Goal: Task Accomplishment & Management: Use online tool/utility

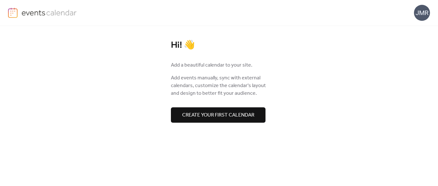
click at [255, 119] on span "Create your first calendar" at bounding box center [218, 116] width 72 height 8
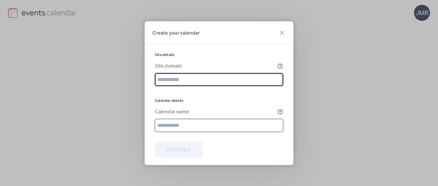
click at [199, 124] on input "text" at bounding box center [219, 125] width 128 height 13
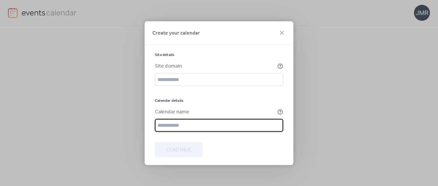
type input "******"
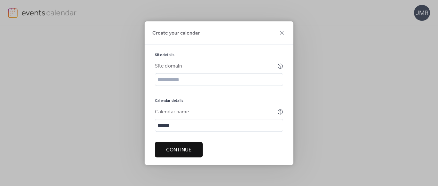
click at [169, 149] on span "Continue" at bounding box center [178, 150] width 25 height 8
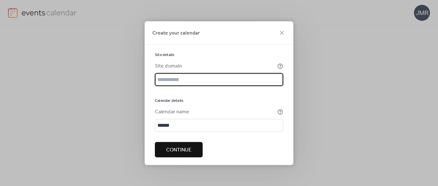
click at [197, 78] on input "text" at bounding box center [219, 79] width 128 height 13
type input "*"
type input "**********"
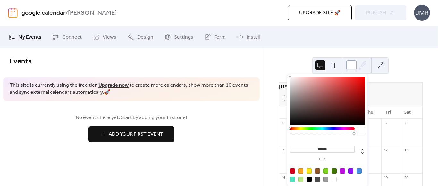
click at [350, 67] on div at bounding box center [352, 65] width 10 height 10
click at [338, 151] on input "*******" at bounding box center [322, 149] width 65 height 7
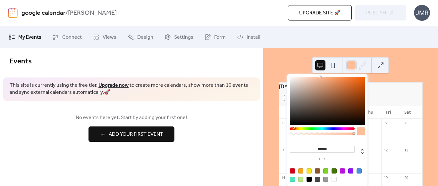
type input "*******"
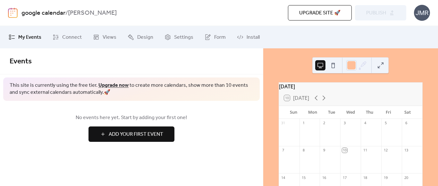
click at [335, 66] on button at bounding box center [333, 65] width 10 height 10
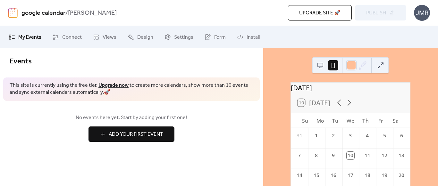
click at [380, 66] on button at bounding box center [381, 65] width 10 height 10
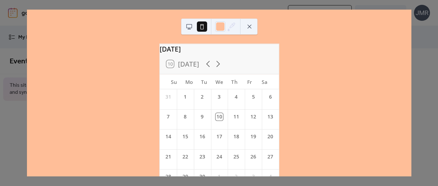
click at [249, 28] on button at bounding box center [250, 27] width 10 height 10
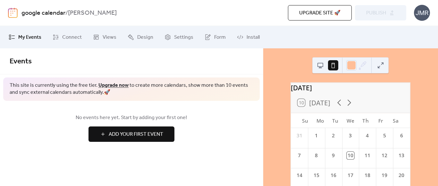
click at [170, 131] on button "Add Your First Event" at bounding box center [132, 134] width 86 height 15
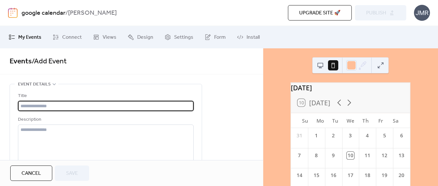
click at [37, 108] on input "text" at bounding box center [106, 106] width 176 height 10
type input "*"
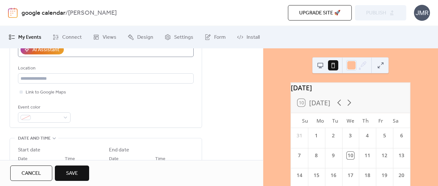
scroll to position [132, 0]
type input "**********"
click at [44, 91] on span "Link to Google Maps" at bounding box center [46, 93] width 40 height 8
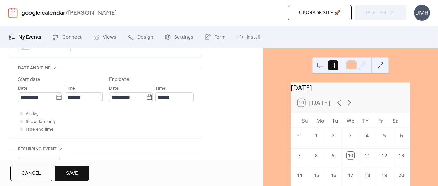
scroll to position [211, 0]
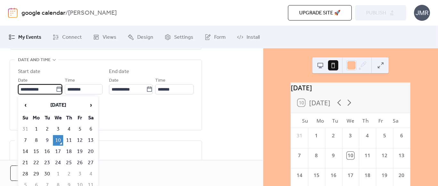
click at [24, 90] on input "**********" at bounding box center [37, 89] width 38 height 10
click at [36, 152] on td "15" at bounding box center [36, 152] width 10 height 11
type input "**********"
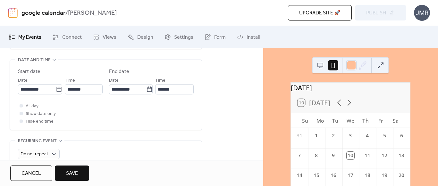
scroll to position [243, 0]
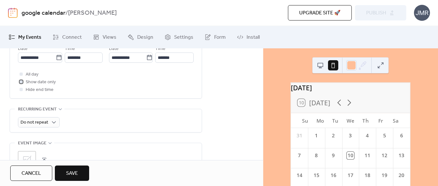
click at [22, 82] on div at bounding box center [21, 81] width 3 height 3
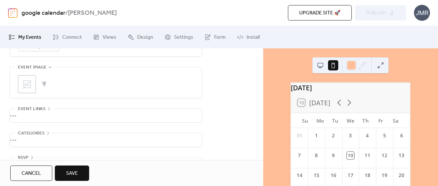
scroll to position [339, 0]
click at [72, 174] on span "Save" at bounding box center [72, 174] width 12 height 8
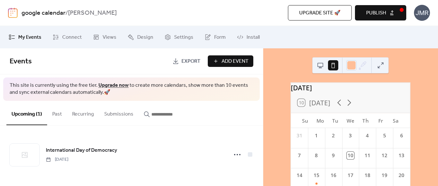
click at [224, 61] on span "Add Event" at bounding box center [235, 62] width 27 height 8
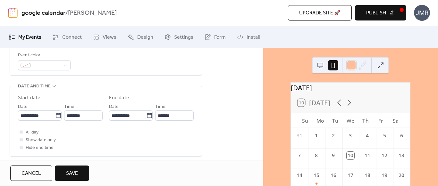
scroll to position [184, 0]
type input "**********"
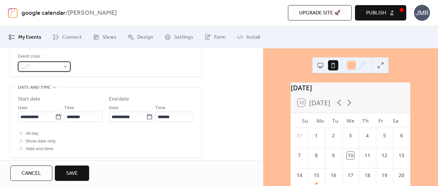
click at [65, 69] on div at bounding box center [44, 67] width 53 height 10
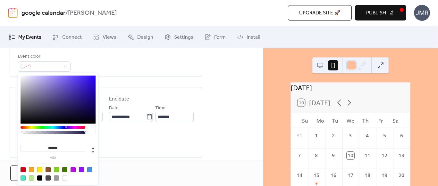
click at [39, 171] on div at bounding box center [39, 170] width 5 height 5
type input "*******"
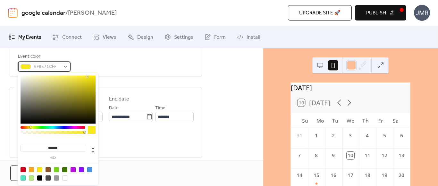
click at [63, 69] on div "#F8E71CFF" at bounding box center [44, 67] width 53 height 10
click at [66, 145] on input "*******" at bounding box center [53, 148] width 65 height 7
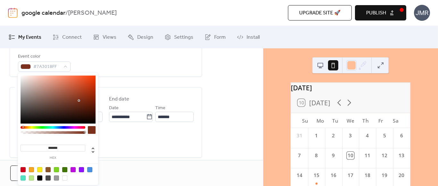
type input "*******"
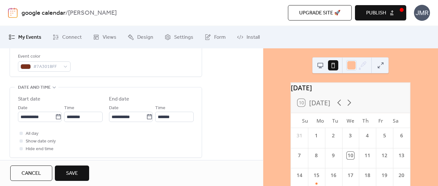
click at [121, 151] on div "All day Show date only Hide end time" at bounding box center [106, 141] width 176 height 23
click at [26, 115] on input "**********" at bounding box center [36, 117] width 37 height 10
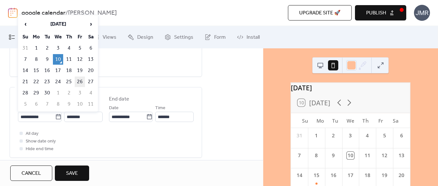
click at [78, 82] on td "26" at bounding box center [80, 82] width 10 height 11
type input "**********"
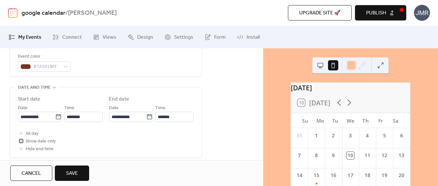
click at [23, 141] on div at bounding box center [21, 141] width 6 height 6
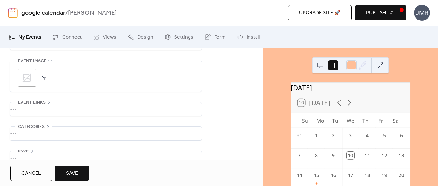
scroll to position [326, 0]
click at [44, 74] on button "button" at bounding box center [44, 77] width 9 height 9
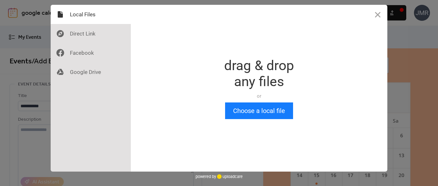
scroll to position [0, 0]
click at [250, 113] on button "Choose a local file" at bounding box center [259, 111] width 68 height 17
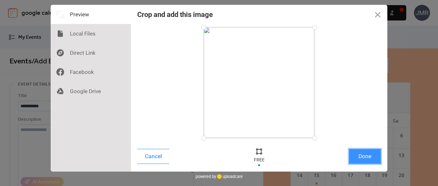
click at [358, 153] on button "Done" at bounding box center [365, 156] width 32 height 15
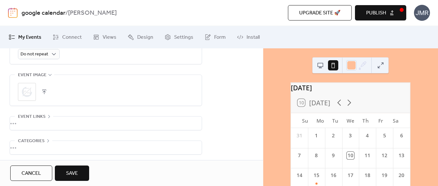
scroll to position [339, 0]
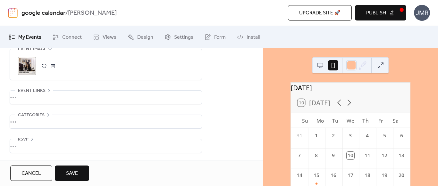
click at [46, 113] on icon at bounding box center [48, 115] width 5 height 5
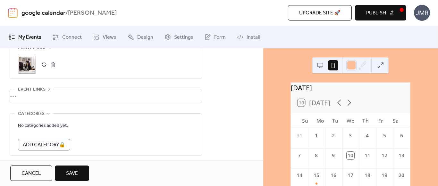
click at [46, 113] on icon at bounding box center [48, 113] width 5 height 5
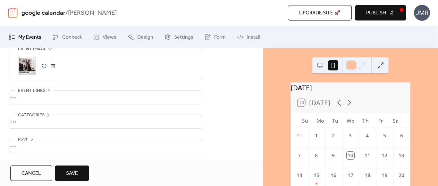
click at [69, 172] on span "Save" at bounding box center [72, 174] width 12 height 8
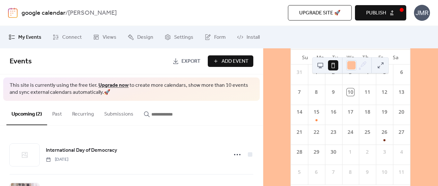
scroll to position [92, 0]
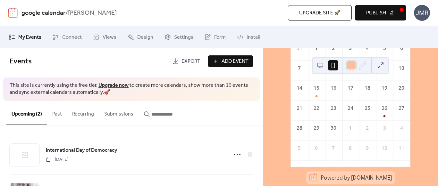
click at [234, 59] on span "Add Event" at bounding box center [235, 62] width 27 height 8
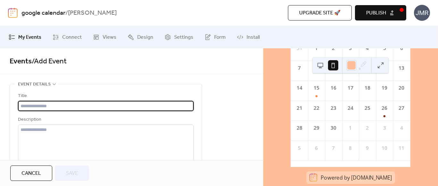
click at [29, 106] on input "text" at bounding box center [106, 106] width 176 height 10
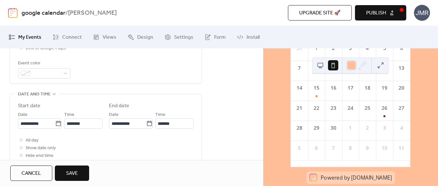
scroll to position [183, 0]
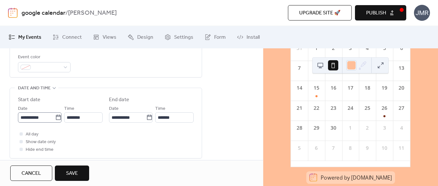
type input "**********"
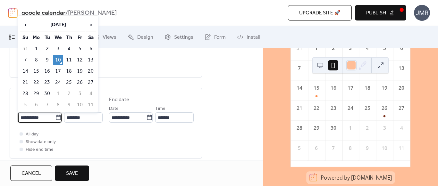
click at [22, 119] on input "**********" at bounding box center [36, 118] width 37 height 10
click at [28, 85] on td "21" at bounding box center [25, 82] width 10 height 11
type input "**********"
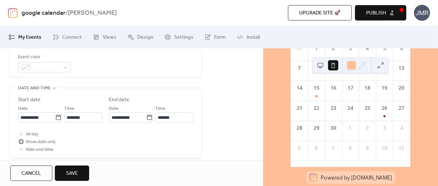
click at [49, 142] on span "Show date only" at bounding box center [41, 143] width 30 height 8
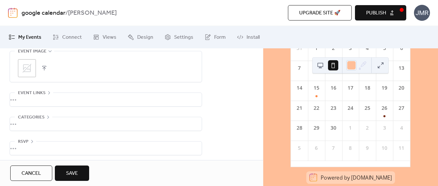
scroll to position [339, 0]
click at [67, 171] on span "Save" at bounding box center [72, 174] width 12 height 8
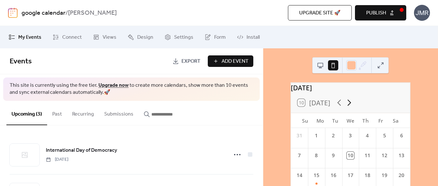
click at [350, 106] on icon at bounding box center [350, 103] width 10 height 10
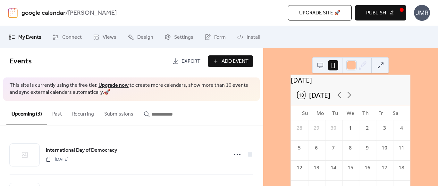
scroll to position [6, 0]
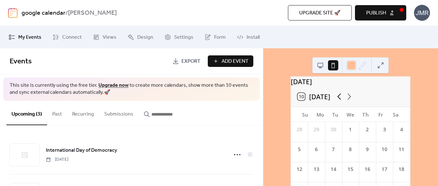
click at [341, 102] on icon at bounding box center [340, 97] width 10 height 10
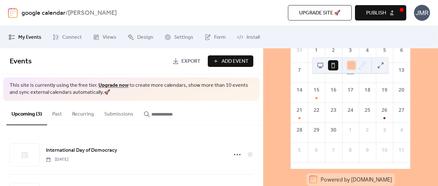
scroll to position [86, 0]
drag, startPoint x: 319, startPoint y: 121, endPoint x: 313, endPoint y: 122, distance: 6.2
click at [313, 122] on div "22" at bounding box center [316, 112] width 17 height 20
drag, startPoint x: 313, startPoint y: 122, endPoint x: 386, endPoint y: 124, distance: 72.6
click at [386, 124] on div "31 1 2 3 4 5 6 7 8 9 10 11 12 13 14 15 16 17 18 19 20 21 22 23 24 25 26 27 28 2…" at bounding box center [350, 105] width 119 height 126
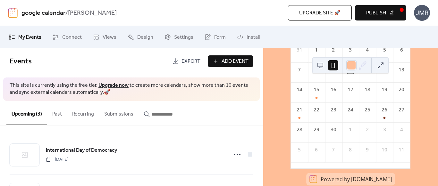
click at [316, 114] on div "22" at bounding box center [316, 109] width 7 height 7
drag, startPoint x: 316, startPoint y: 115, endPoint x: 381, endPoint y: 117, distance: 64.9
click at [381, 117] on div "31 1 2 3 4 5 6 7 8 9 10 11 12 13 14 15 16 17 18 19 20 21 22 23 24 25 26 27 28 2…" at bounding box center [350, 105] width 119 height 126
click at [382, 114] on div "26" at bounding box center [384, 112] width 17 height 20
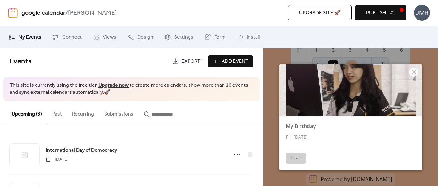
scroll to position [0, 0]
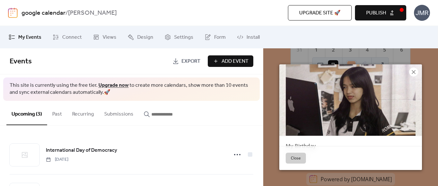
click at [417, 73] on icon at bounding box center [414, 72] width 8 height 8
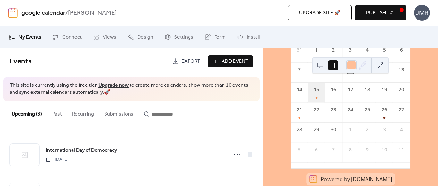
click at [323, 99] on div "15" at bounding box center [316, 92] width 17 height 20
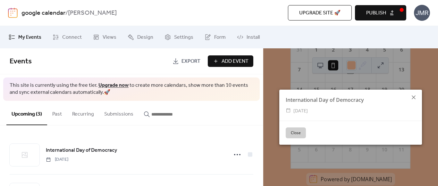
click at [413, 98] on icon at bounding box center [414, 98] width 8 height 8
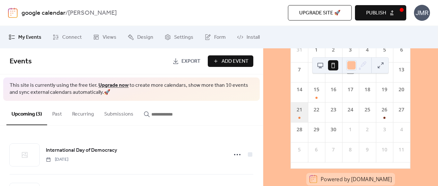
click at [305, 120] on div "21" at bounding box center [299, 112] width 17 height 20
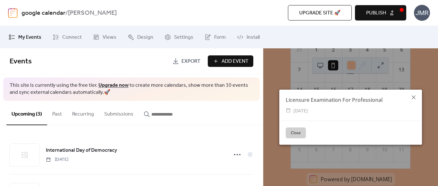
click at [416, 97] on icon at bounding box center [414, 98] width 8 height 8
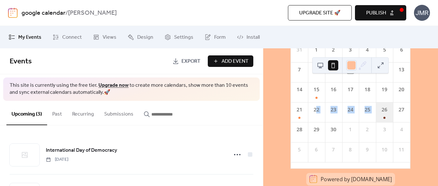
drag, startPoint x: 319, startPoint y: 119, endPoint x: 378, endPoint y: 125, distance: 60.0
click at [378, 125] on div "31 1 2 3 4 5 6 7 8 9 10 11 12 13 14 15 16 17 18 19 20 21 22 23 24 25 26 27 28 2…" at bounding box center [350, 105] width 119 height 126
click at [240, 62] on span "Add Event" at bounding box center [235, 62] width 27 height 8
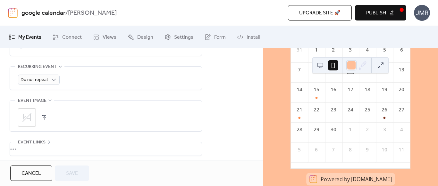
scroll to position [286, 0]
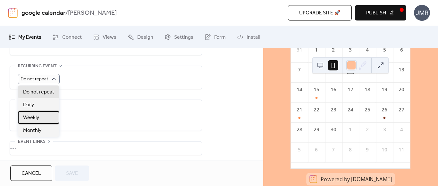
click at [49, 119] on div "Weekly" at bounding box center [38, 117] width 41 height 13
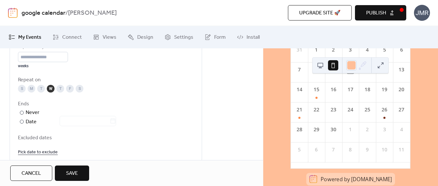
scroll to position [335, 0]
click at [34, 90] on div "M" at bounding box center [32, 89] width 8 height 8
click at [41, 91] on div "T" at bounding box center [41, 89] width 8 height 8
click at [60, 91] on div "T" at bounding box center [60, 89] width 8 height 8
click at [72, 89] on div "F" at bounding box center [70, 89] width 8 height 8
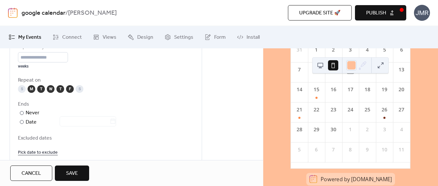
click at [62, 90] on div "T" at bounding box center [60, 89] width 8 height 8
click at [69, 90] on div "F" at bounding box center [70, 89] width 8 height 8
click at [22, 121] on div at bounding box center [22, 122] width 4 height 4
click at [75, 123] on input "text" at bounding box center [85, 122] width 50 height 10
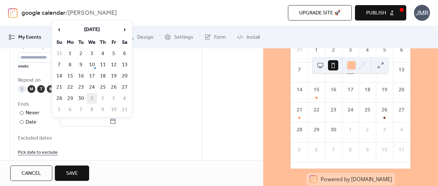
click at [89, 96] on td "1" at bounding box center [92, 98] width 10 height 11
type input "**********"
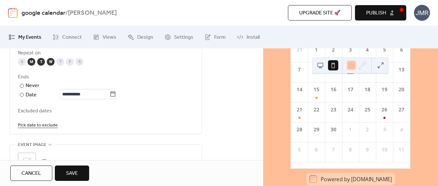
scroll to position [362, 0]
click at [47, 126] on link "Pick date to exclude" at bounding box center [38, 125] width 40 height 8
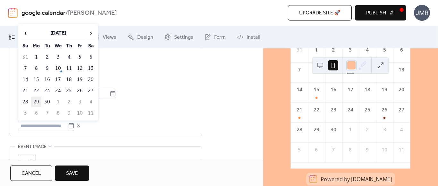
click at [40, 100] on td "29" at bounding box center [36, 102] width 10 height 11
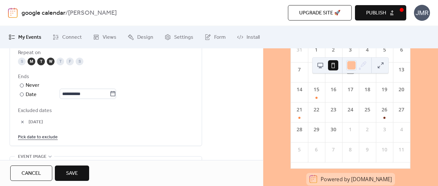
click at [38, 137] on link "Pick date to exclude" at bounding box center [38, 137] width 40 height 8
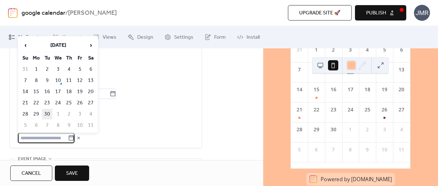
click at [47, 116] on td "30" at bounding box center [47, 114] width 10 height 11
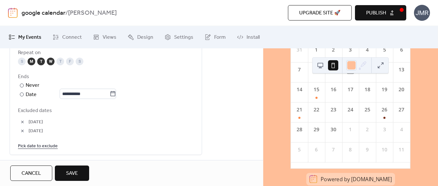
click at [42, 145] on link "Pick date to exclude" at bounding box center [38, 146] width 40 height 8
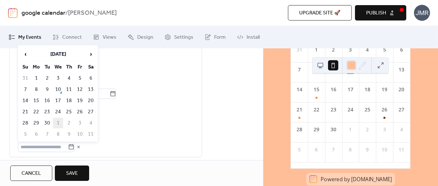
click at [59, 123] on td "1" at bounding box center [58, 123] width 10 height 11
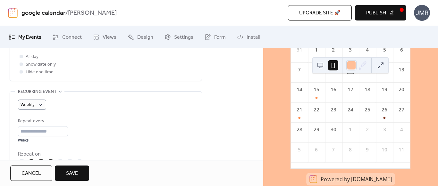
scroll to position [260, 0]
click at [60, 133] on input "*" at bounding box center [43, 132] width 50 height 10
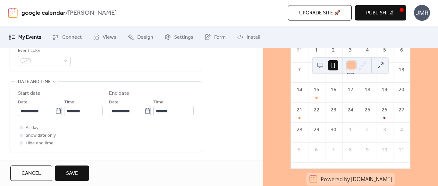
scroll to position [190, 0]
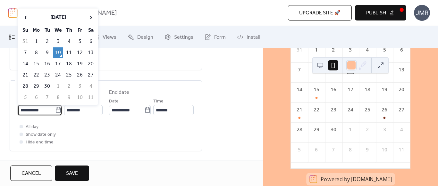
click at [26, 108] on input "**********" at bounding box center [36, 110] width 37 height 10
click at [37, 85] on td "29" at bounding box center [36, 86] width 10 height 11
type input "**********"
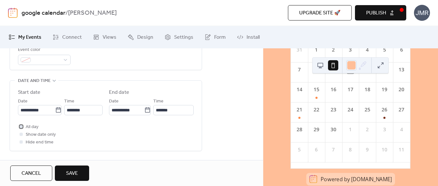
click at [24, 127] on div at bounding box center [21, 127] width 6 height 6
click at [23, 135] on div at bounding box center [21, 134] width 6 height 6
click at [22, 135] on div at bounding box center [21, 134] width 3 height 3
click at [21, 135] on div at bounding box center [21, 134] width 3 height 3
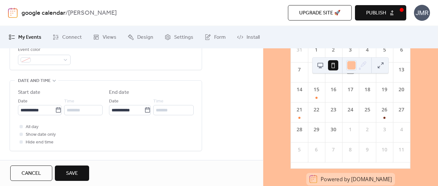
click at [21, 135] on div at bounding box center [21, 134] width 3 height 3
click at [32, 131] on span "Show date only" at bounding box center [41, 135] width 30 height 8
click at [28, 126] on span "All day" at bounding box center [32, 128] width 13 height 8
click at [24, 135] on div at bounding box center [21, 134] width 6 height 6
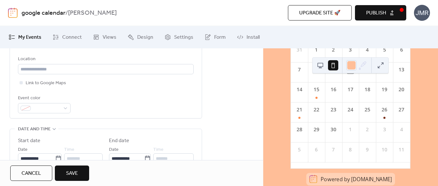
scroll to position [139, 0]
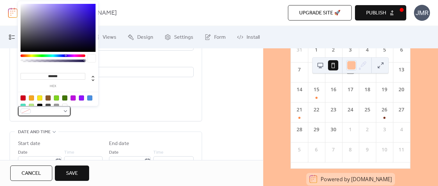
click at [63, 109] on div at bounding box center [44, 111] width 53 height 10
click at [23, 98] on div at bounding box center [23, 98] width 5 height 5
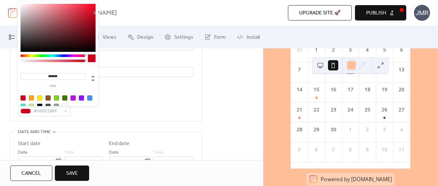
click at [69, 77] on input "*******" at bounding box center [53, 76] width 65 height 7
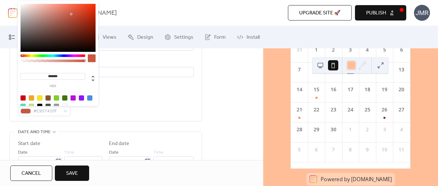
type input "*******"
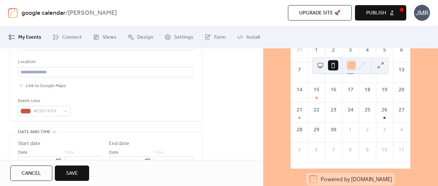
click at [132, 97] on div "Title Description AI Assistant Location Link to Google Maps Event color #C95741…" at bounding box center [106, 34] width 176 height 163
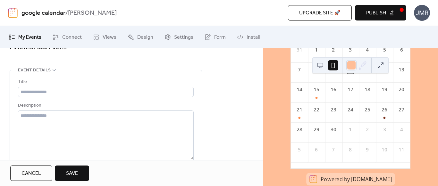
scroll to position [9, 0]
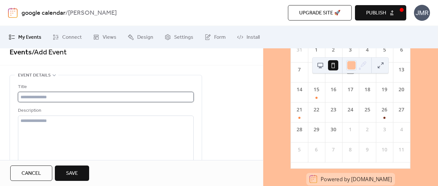
click at [58, 97] on input "text" at bounding box center [106, 97] width 176 height 10
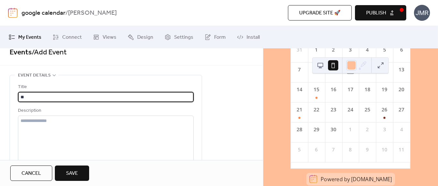
type input "*"
type input "**********"
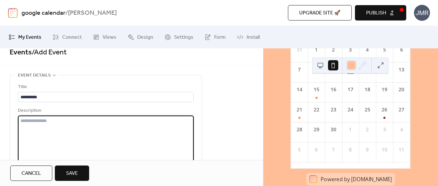
click at [37, 122] on textarea at bounding box center [106, 140] width 176 height 49
type textarea "*"
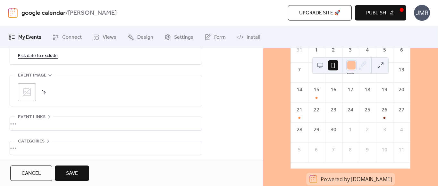
scroll to position [489, 0]
type textarea "******"
click at [73, 172] on span "Save" at bounding box center [72, 174] width 12 height 8
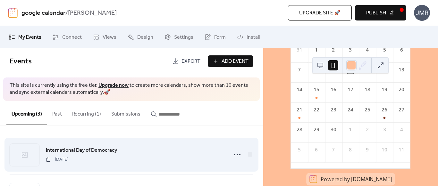
scroll to position [77, 0]
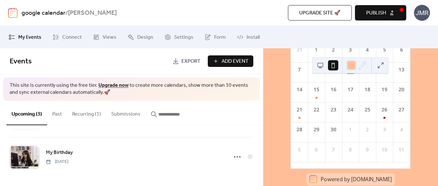
click at [320, 114] on div "22" at bounding box center [316, 109] width 7 height 7
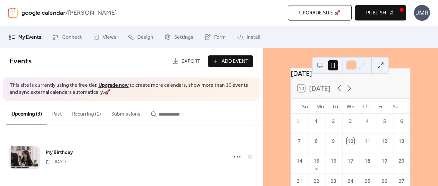
scroll to position [6, 0]
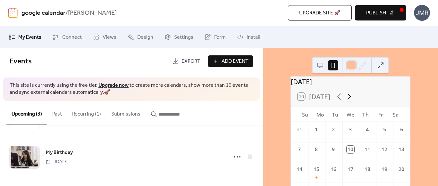
click at [349, 101] on icon at bounding box center [350, 97] width 10 height 10
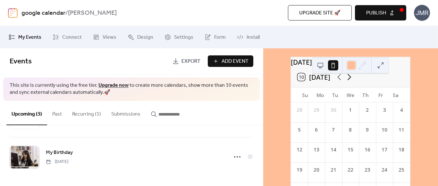
scroll to position [0, 0]
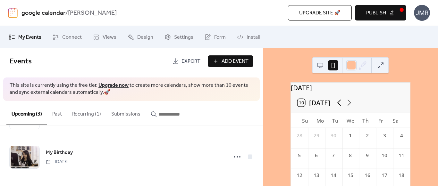
click at [335, 108] on icon at bounding box center [340, 103] width 10 height 10
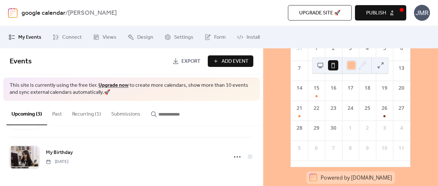
scroll to position [90, 0]
click at [324, 113] on div "22" at bounding box center [316, 107] width 17 height 13
click at [335, 113] on div "23" at bounding box center [333, 107] width 17 height 13
click at [334, 132] on div "30" at bounding box center [333, 128] width 7 height 7
click at [319, 132] on div "29" at bounding box center [316, 128] width 7 height 7
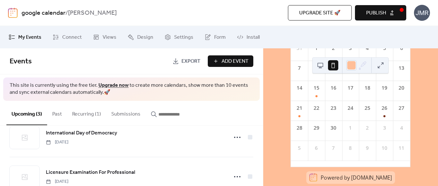
scroll to position [44, 0]
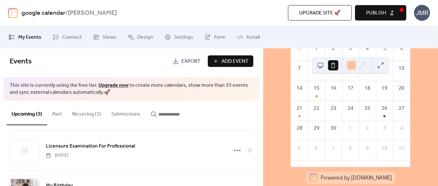
click at [77, 113] on button "Recurring (1)" at bounding box center [86, 113] width 39 height 24
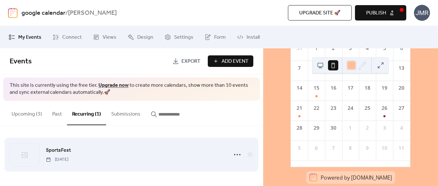
click at [105, 163] on div "SportsFest [DATE]" at bounding box center [132, 154] width 244 height 39
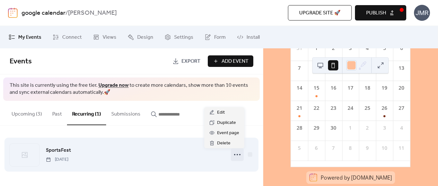
click at [232, 159] on icon at bounding box center [237, 155] width 10 height 10
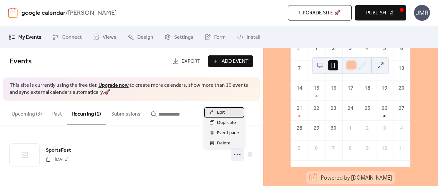
click at [233, 116] on div "Edit" at bounding box center [224, 113] width 40 height 10
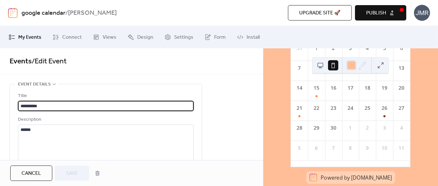
type input "**********"
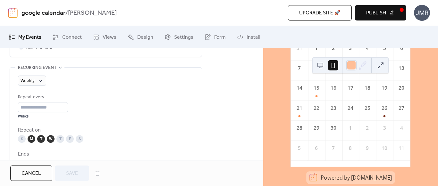
scroll to position [285, 0]
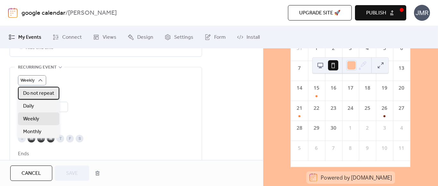
click at [47, 94] on span "Do not repeat" at bounding box center [38, 94] width 31 height 8
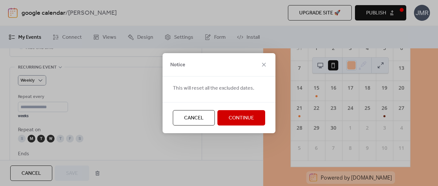
click at [186, 115] on span "Cancel" at bounding box center [194, 119] width 20 height 8
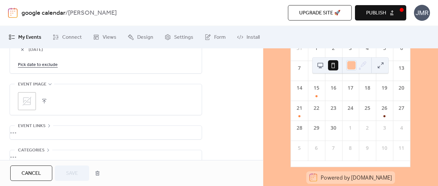
scroll to position [489, 0]
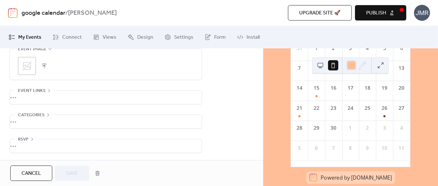
click at [24, 178] on span "Cancel" at bounding box center [32, 174] width 20 height 8
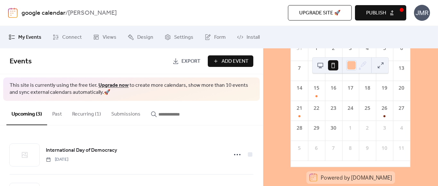
click at [183, 62] on span "Export" at bounding box center [191, 62] width 19 height 8
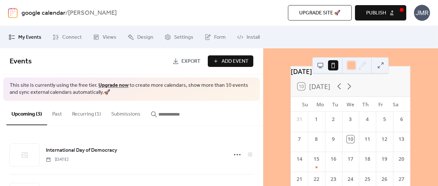
scroll to position [16, 0]
click at [250, 14] on div "Upgrade site 🚀 Preview Publish" at bounding box center [305, 12] width 202 height 15
click at [370, 12] on span "Publish" at bounding box center [377, 13] width 20 height 8
